Goal: Task Accomplishment & Management: Manage account settings

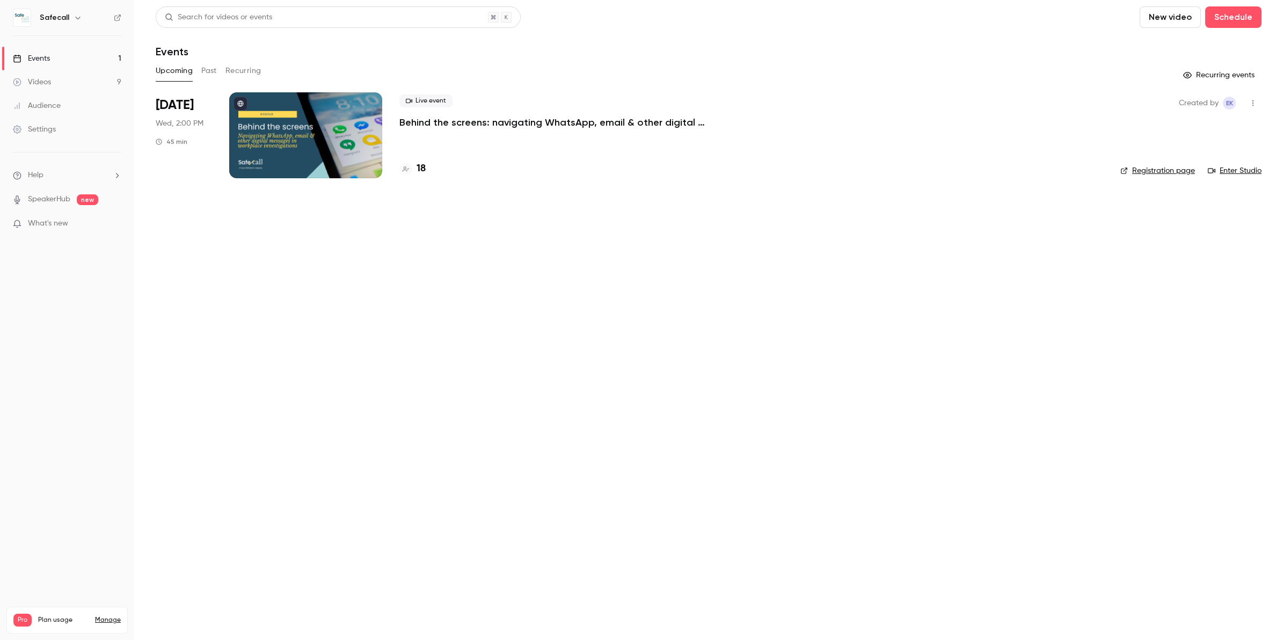
click at [302, 149] on div at bounding box center [305, 135] width 153 height 86
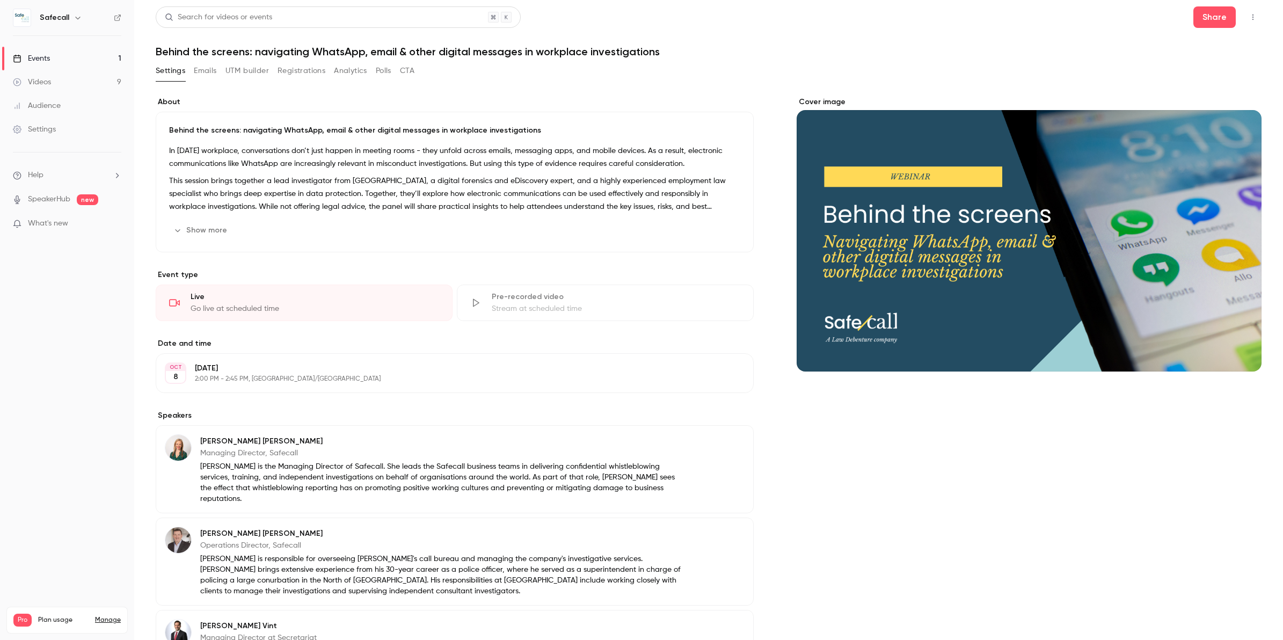
click at [306, 72] on button "Registrations" at bounding box center [302, 70] width 48 height 17
